Goal: Task Accomplishment & Management: Manage account settings

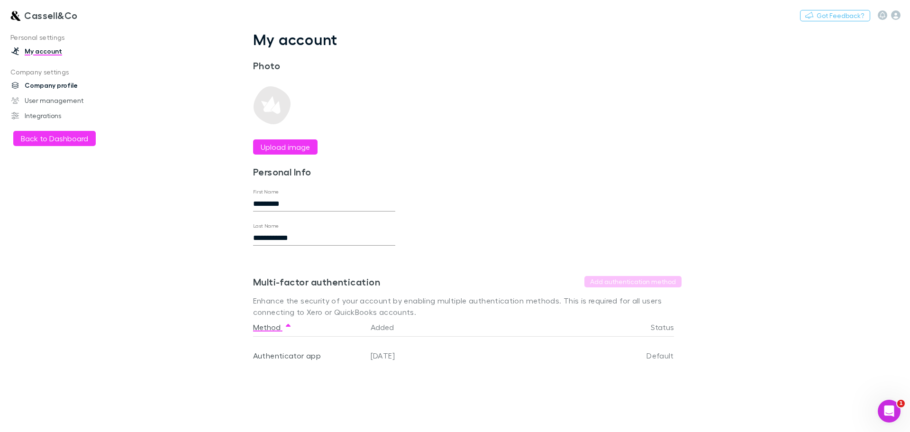
click at [63, 84] on link "Company profile" at bounding box center [65, 85] width 126 height 15
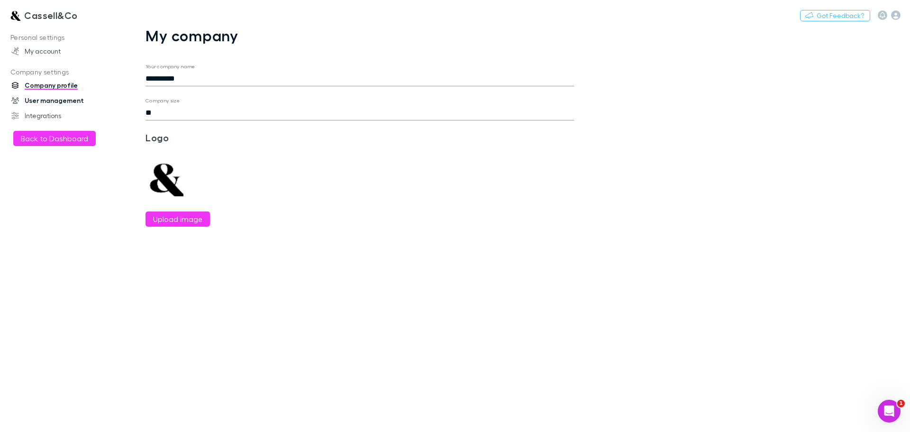
click at [52, 102] on link "User management" at bounding box center [65, 100] width 126 height 15
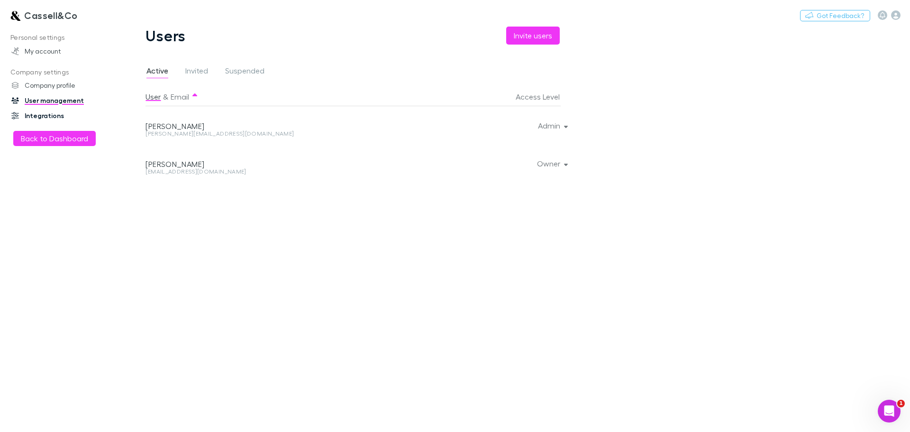
click at [50, 114] on link "Integrations" at bounding box center [65, 115] width 126 height 15
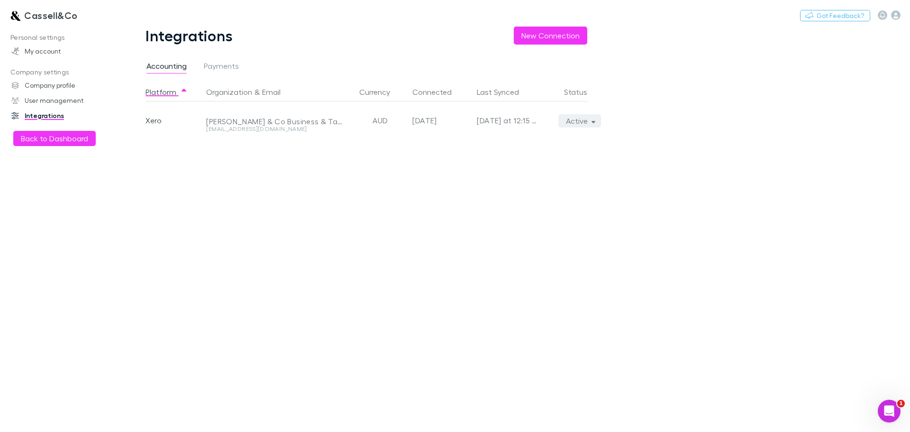
click at [599, 119] on button "Active" at bounding box center [579, 120] width 43 height 13
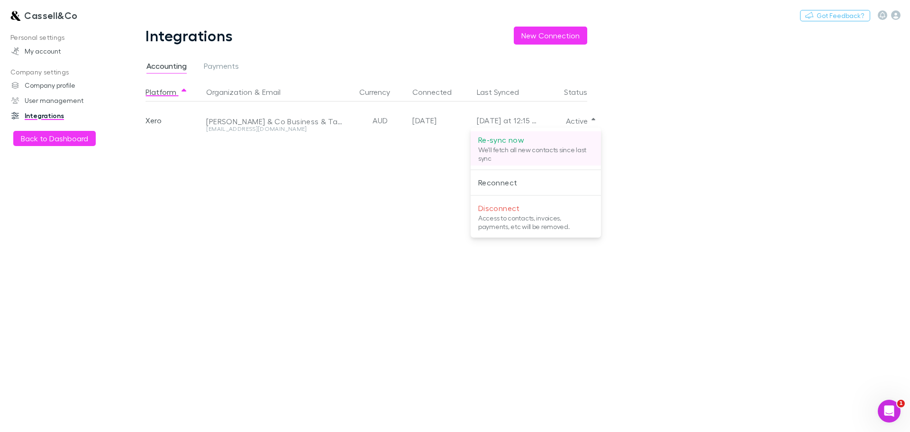
click at [499, 144] on p "Re-sync now" at bounding box center [535, 139] width 115 height 11
click at [755, 139] on div at bounding box center [455, 216] width 910 height 432
